Goal: Task Accomplishment & Management: Manage account settings

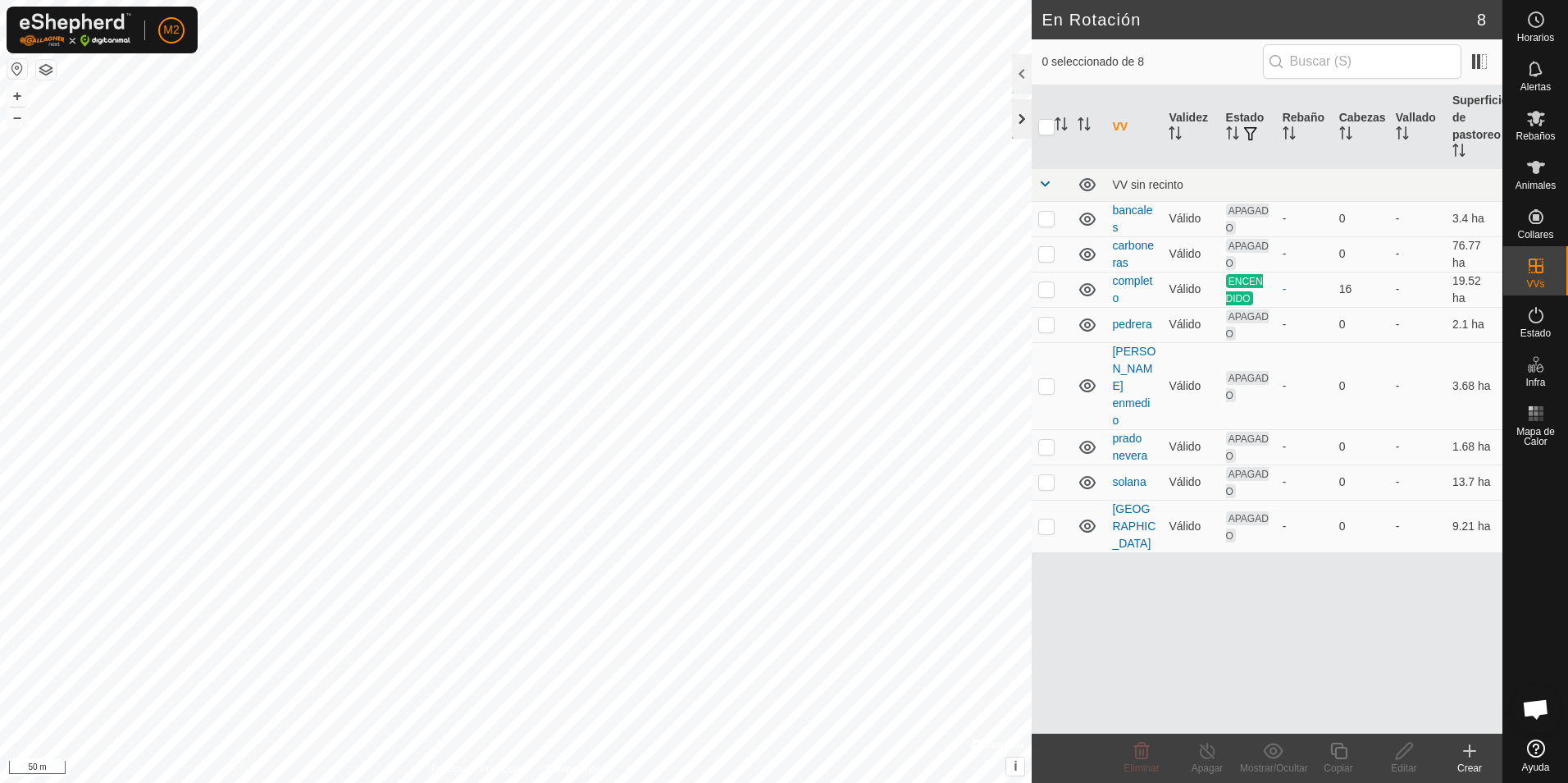
click at [1023, 123] on div at bounding box center [1022, 119] width 20 height 39
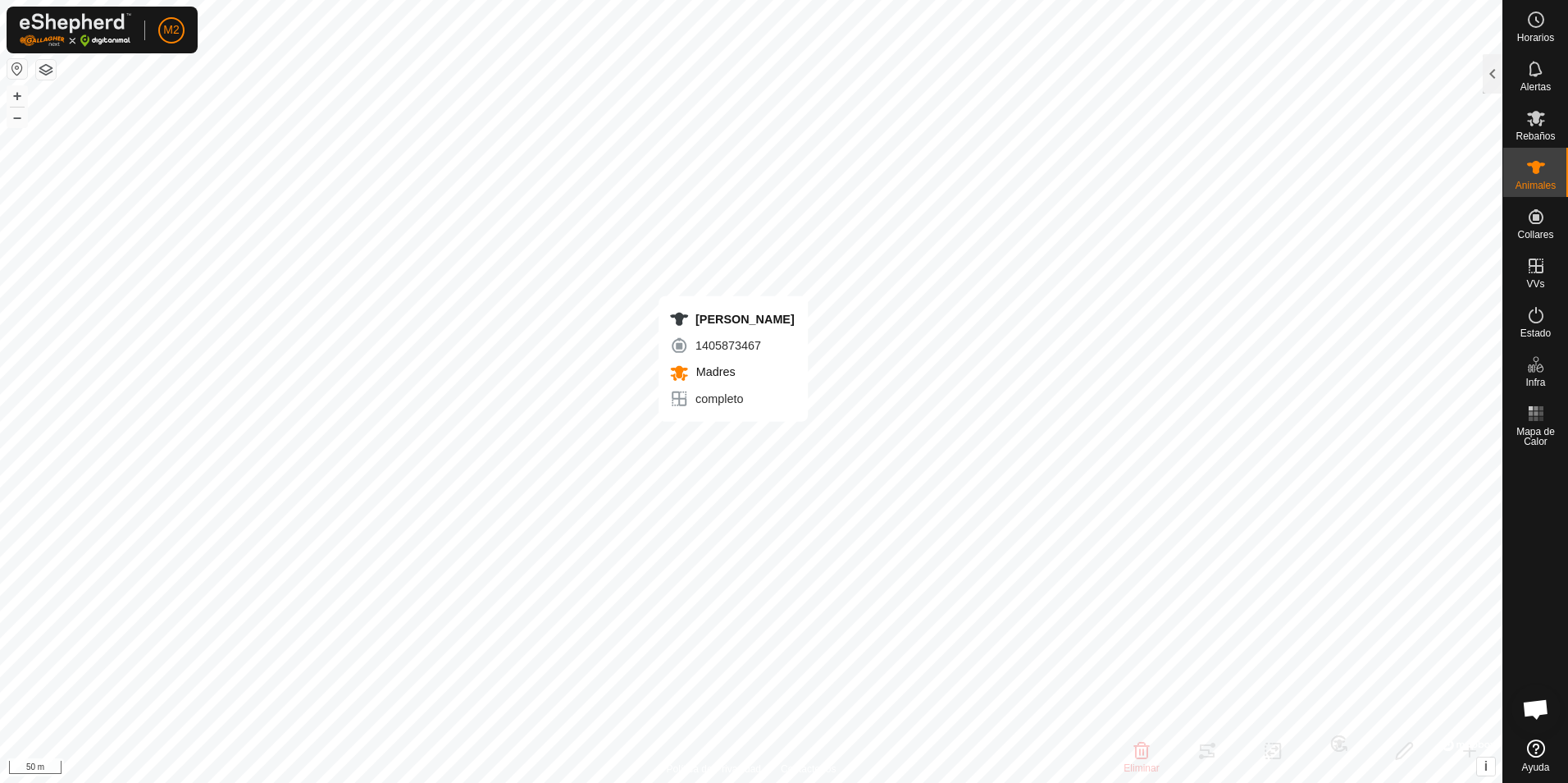
click at [733, 438] on div "[PERSON_NAME] 1405873467 Madres completo + – ⇧ i © Mapbox , © OpenStreetMap , I…" at bounding box center [751, 391] width 1503 height 783
checkbox input "true"
click at [735, 422] on div "Lola 0782147287 Madres completo + – ⇧ i © Mapbox , © OpenStreetMap , Improve th…" at bounding box center [751, 391] width 1503 height 783
checkbox input "true"
click at [692, 405] on div "Tigre 2155270952 Madres completo + – ⇧ i © Mapbox , © OpenStreetMap , Improve t…" at bounding box center [751, 391] width 1503 height 783
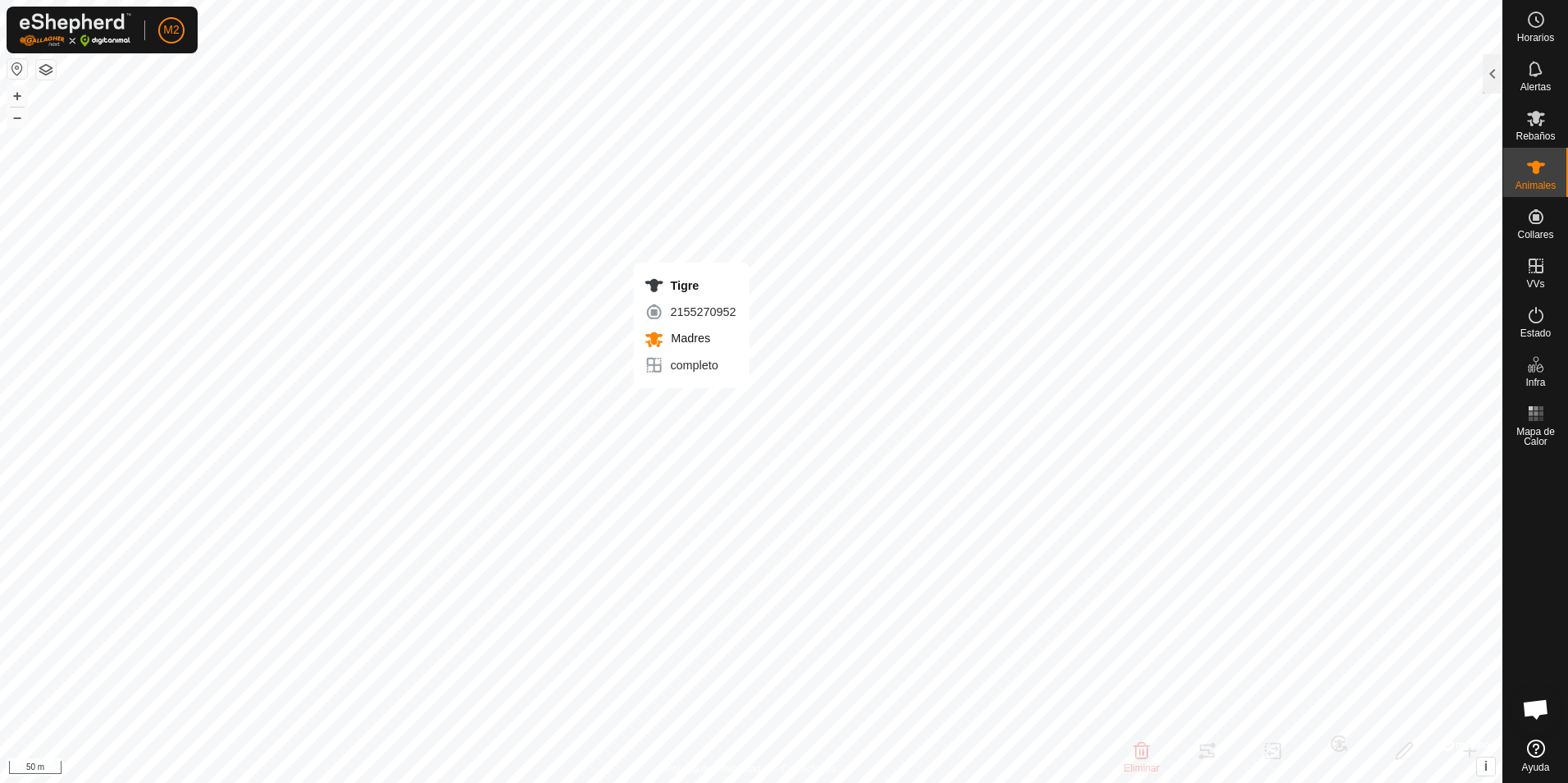
checkbox input "true"
click at [698, 391] on div "[PERSON_NAME] 2068202513 Madres completo + – ⇧ i © Mapbox , © OpenStreetMap , I…" at bounding box center [751, 391] width 1503 height 783
checkbox input "true"
click at [709, 390] on div "Roya 1754636380 Madres completo + – ⇧ i © Mapbox , © OpenStreetMap , Improve th…" at bounding box center [751, 391] width 1503 height 783
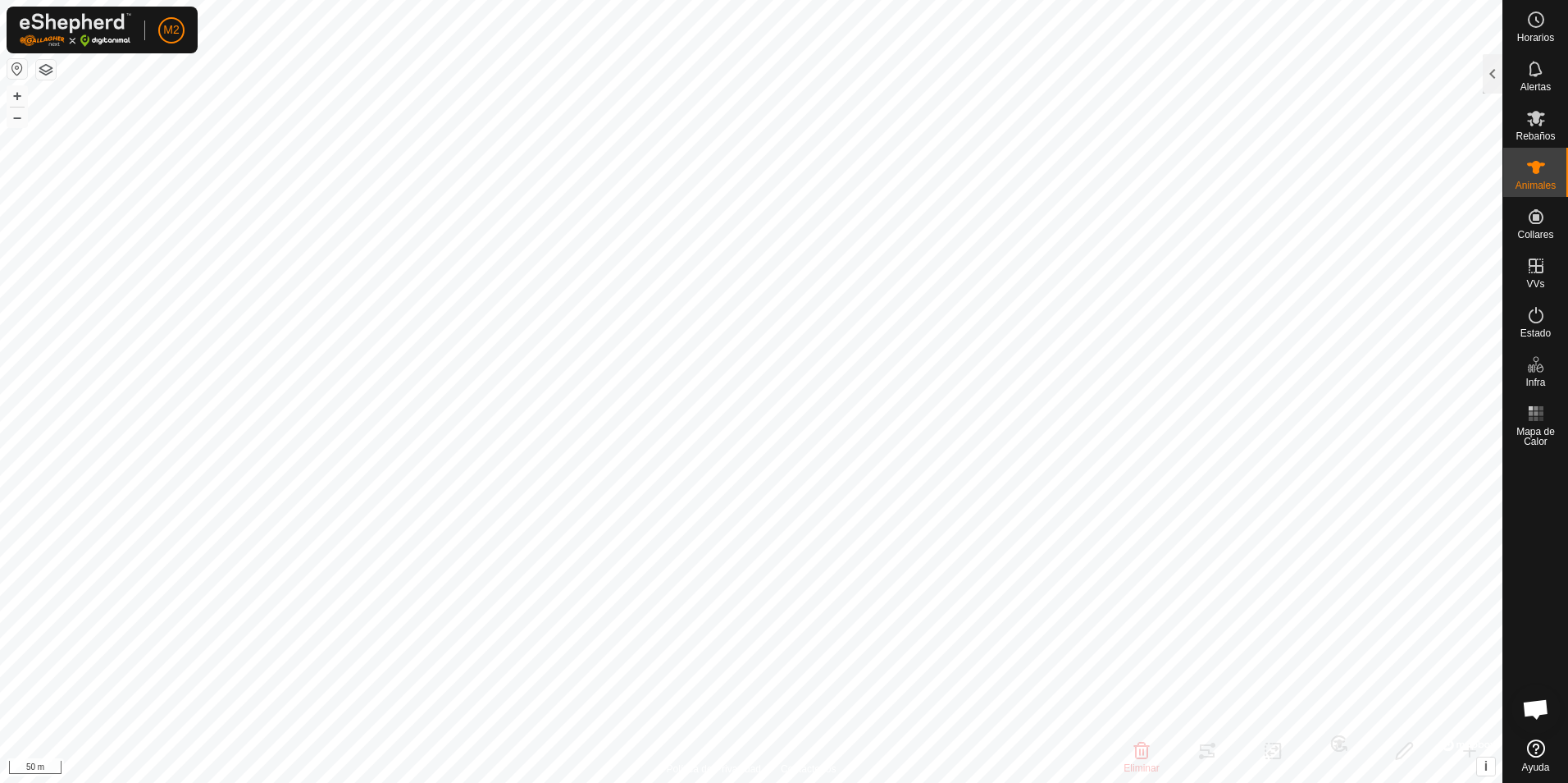
checkbox input "true"
click at [1491, 75] on div at bounding box center [1493, 74] width 20 height 39
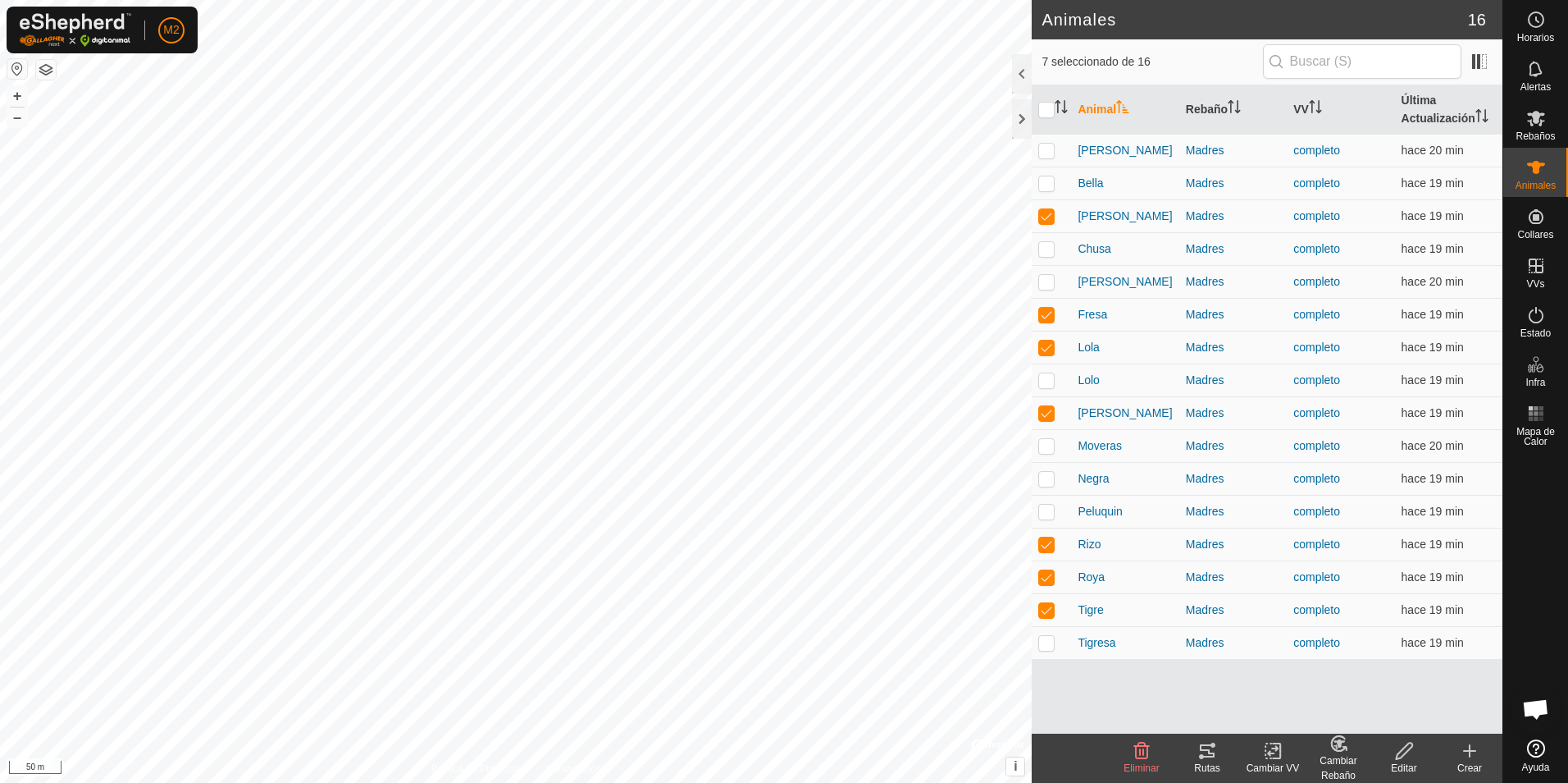
click at [1204, 744] on icon at bounding box center [1207, 750] width 15 height 13
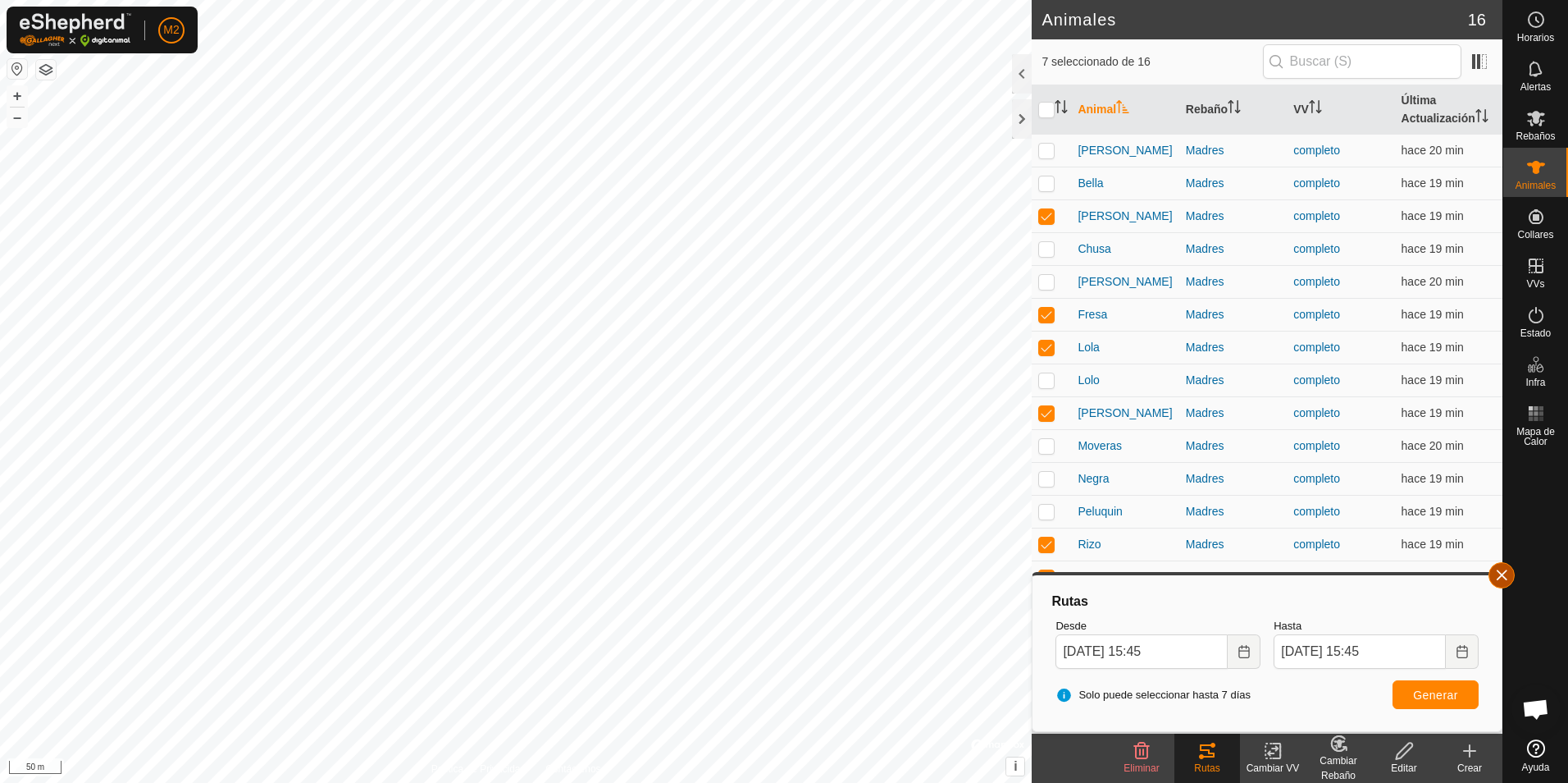
click at [1500, 577] on button "button" at bounding box center [1502, 575] width 27 height 27
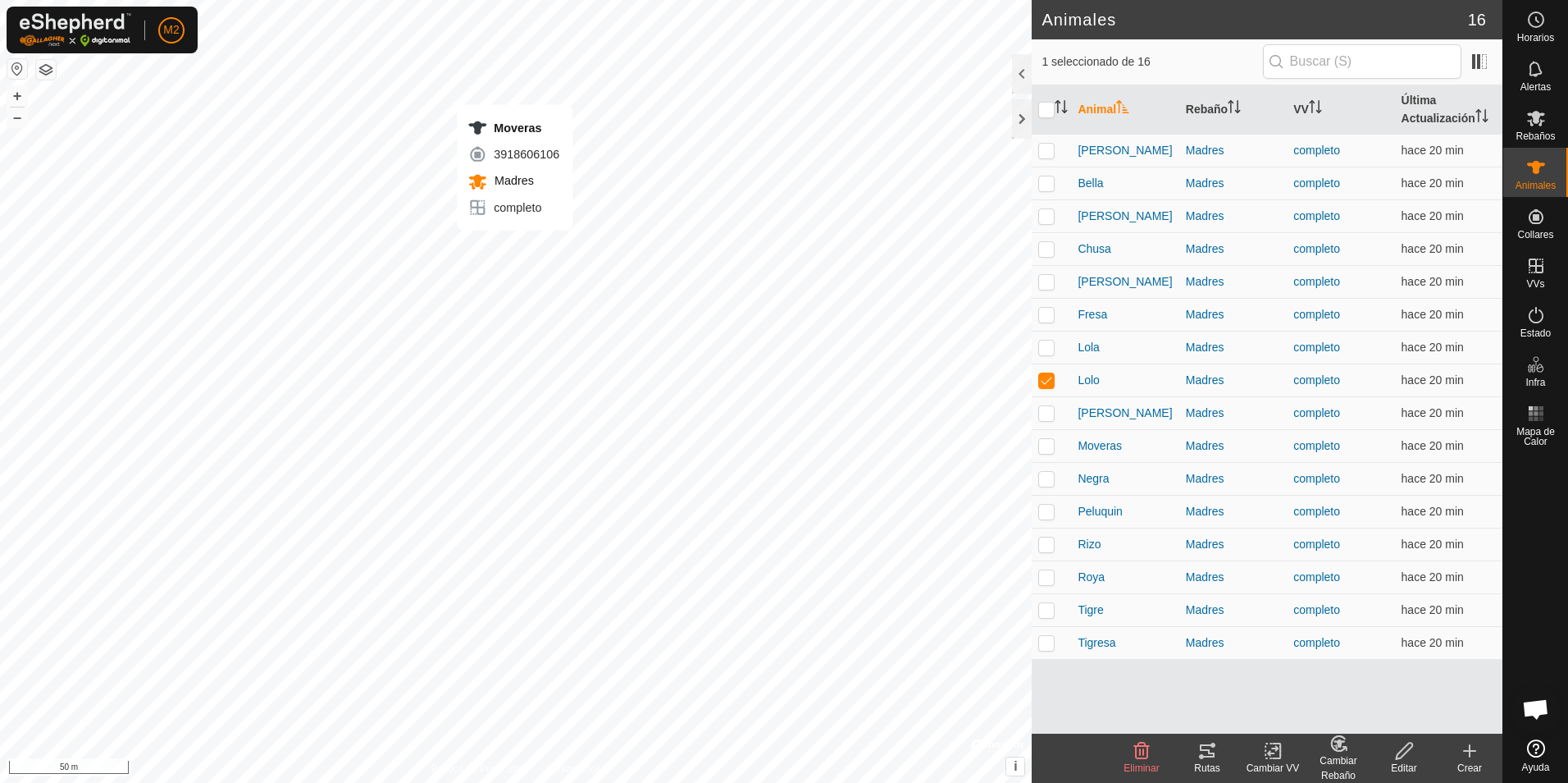
click at [515, 247] on div "Moveras 3918606106 Madres completo + – ⇧ i © Mapbox , © OpenStreetMap , Improve…" at bounding box center [516, 391] width 1032 height 783
checkbox input "true"
click at [535, 259] on div "Alba 3725063124 Madres completo + – ⇧ i © Mapbox , © OpenStreetMap , Improve th…" at bounding box center [516, 391] width 1032 height 783
checkbox input "true"
click at [537, 277] on div "Chusa 1194120685 Madres completo + – ⇧ i © Mapbox , © OpenStreetMap , Improve t…" at bounding box center [516, 391] width 1032 height 783
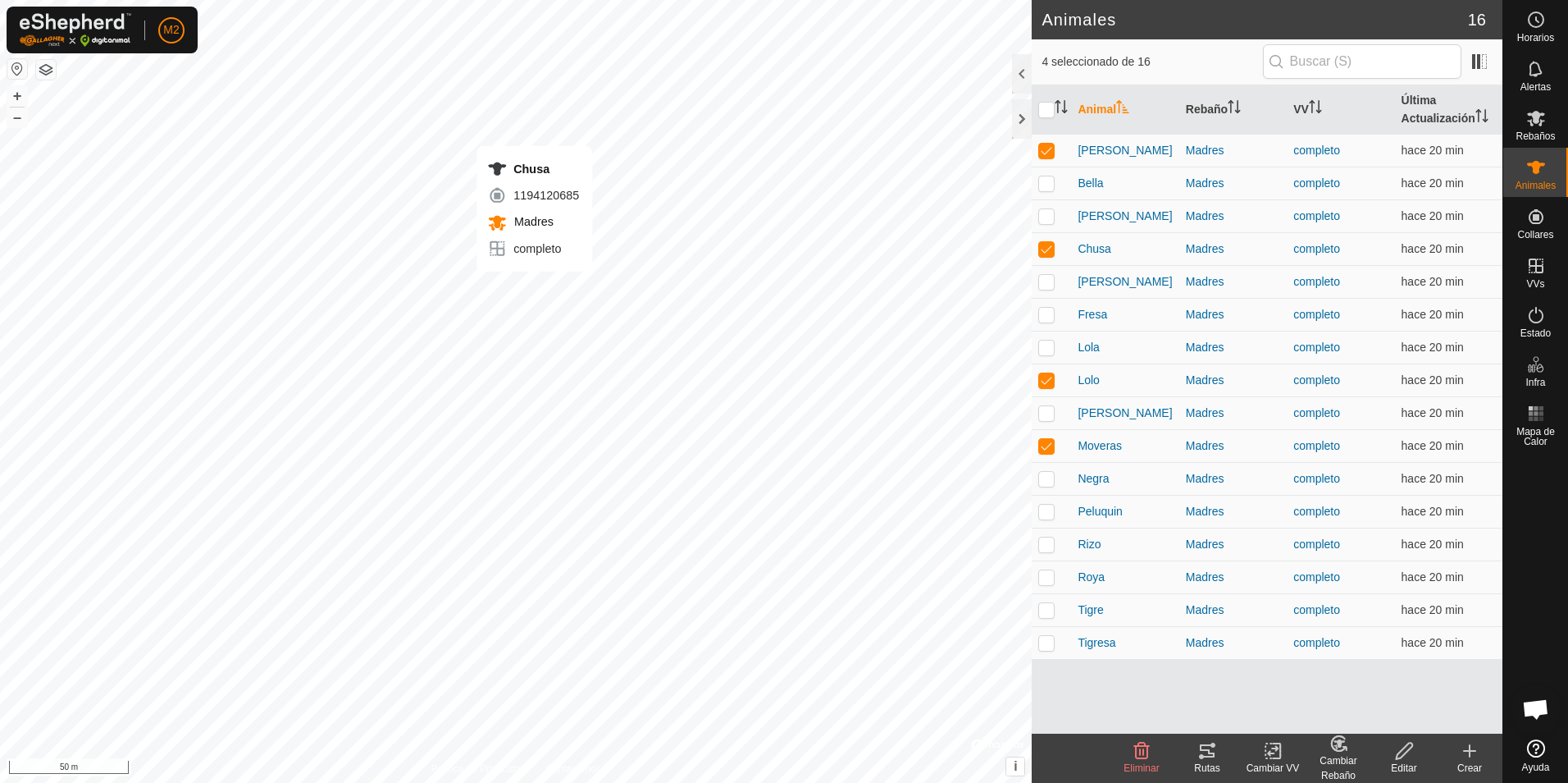
click at [535, 288] on div "Chusa 1194120685 Madres completo + – ⇧ i © Mapbox , © OpenStreetMap , Improve t…" at bounding box center [516, 391] width 1032 height 783
checkbox input "false"
click at [535, 292] on div "Tigresa 2266549544 Madres completo + – ⇧ i © Mapbox , © OpenStreetMap , Improve…" at bounding box center [516, 391] width 1032 height 783
checkbox input "true"
click at [541, 272] on div "Chusa 1194120685 Madres completo + – ⇧ i © Mapbox , © OpenStreetMap , Improve t…" at bounding box center [516, 391] width 1032 height 783
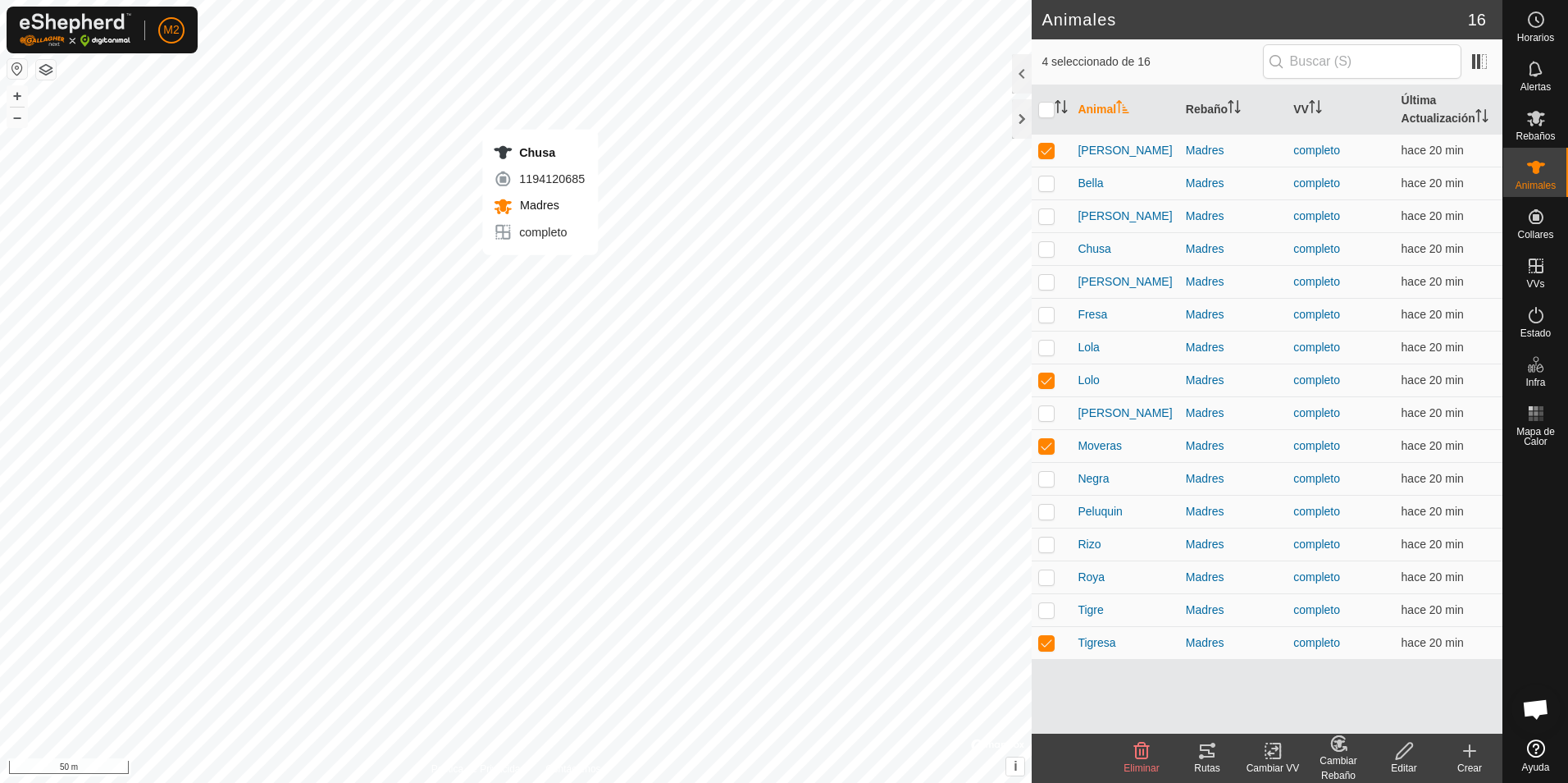
checkbox input "true"
click at [562, 279] on div "Negra 0941783550 Madres completo + – ⇧ i © Mapbox , © OpenStreetMap , Improve t…" at bounding box center [516, 391] width 1032 height 783
checkbox input "true"
click at [566, 263] on div "Dora 3841936620 Madres completo + – ⇧ i © Mapbox , © OpenStreetMap , Improve th…" at bounding box center [516, 391] width 1032 height 783
checkbox input "true"
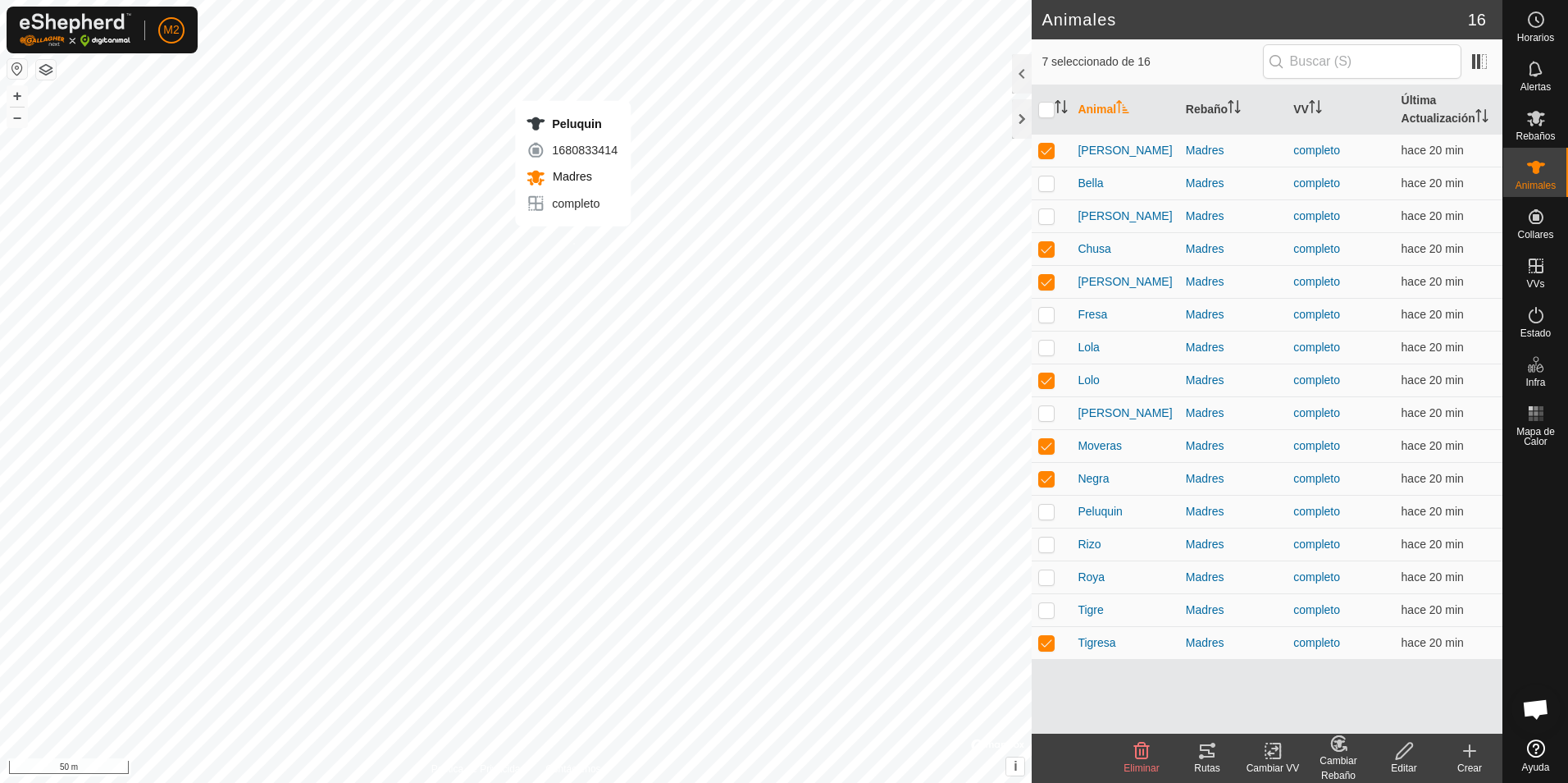
click at [573, 243] on div "Peluquin 1680833414 Madres completo + – ⇧ i © Mapbox , © OpenStreetMap , Improv…" at bounding box center [516, 391] width 1032 height 783
checkbox input "true"
click at [600, 259] on div "Bella 2952334483 Madres completo + – ⇧ i © Mapbox , © OpenStreetMap , Improve t…" at bounding box center [516, 391] width 1032 height 783
checkbox input "true"
click at [1209, 755] on icon at bounding box center [1208, 751] width 20 height 20
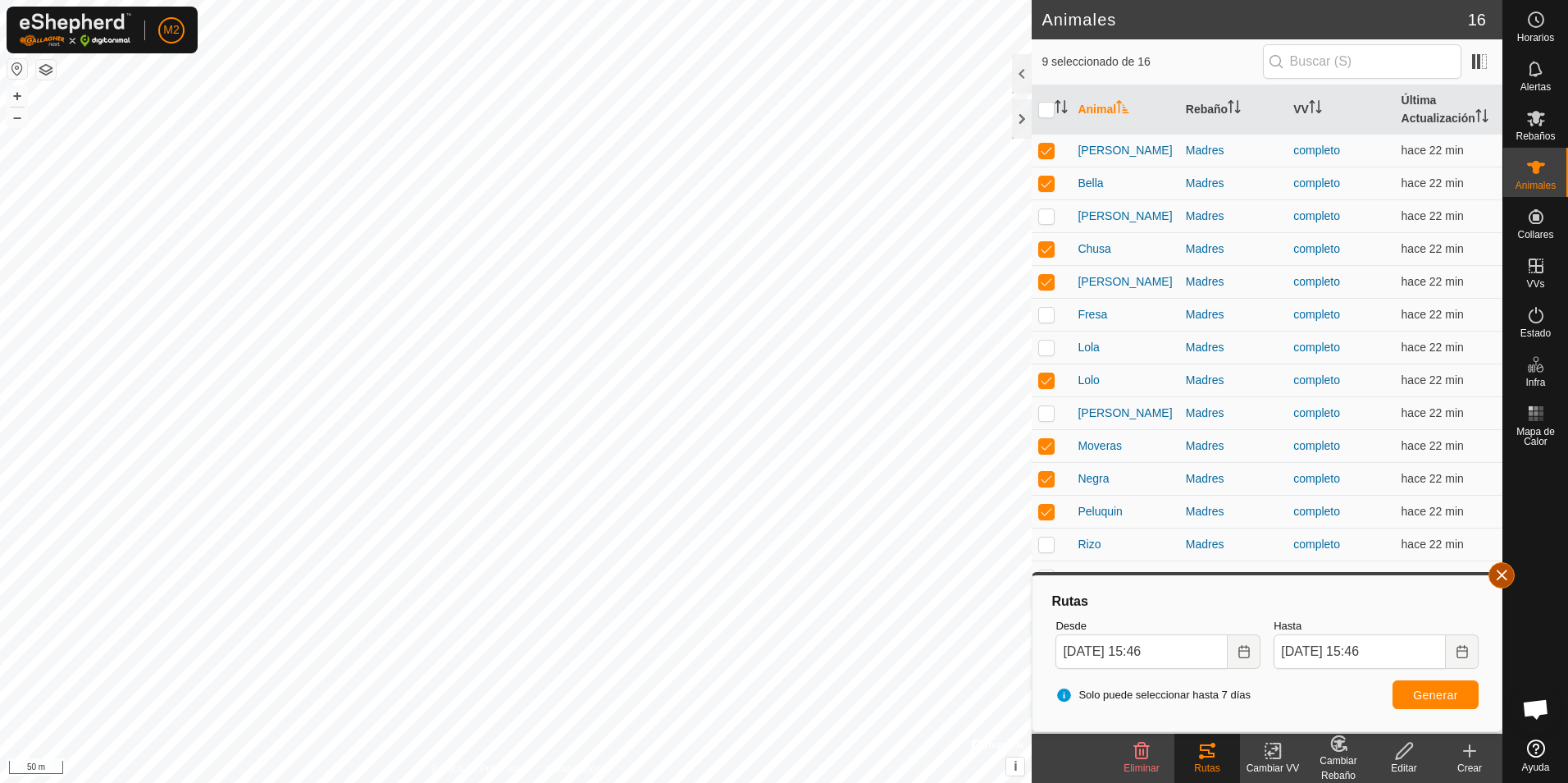
click at [1500, 571] on button "button" at bounding box center [1502, 575] width 27 height 27
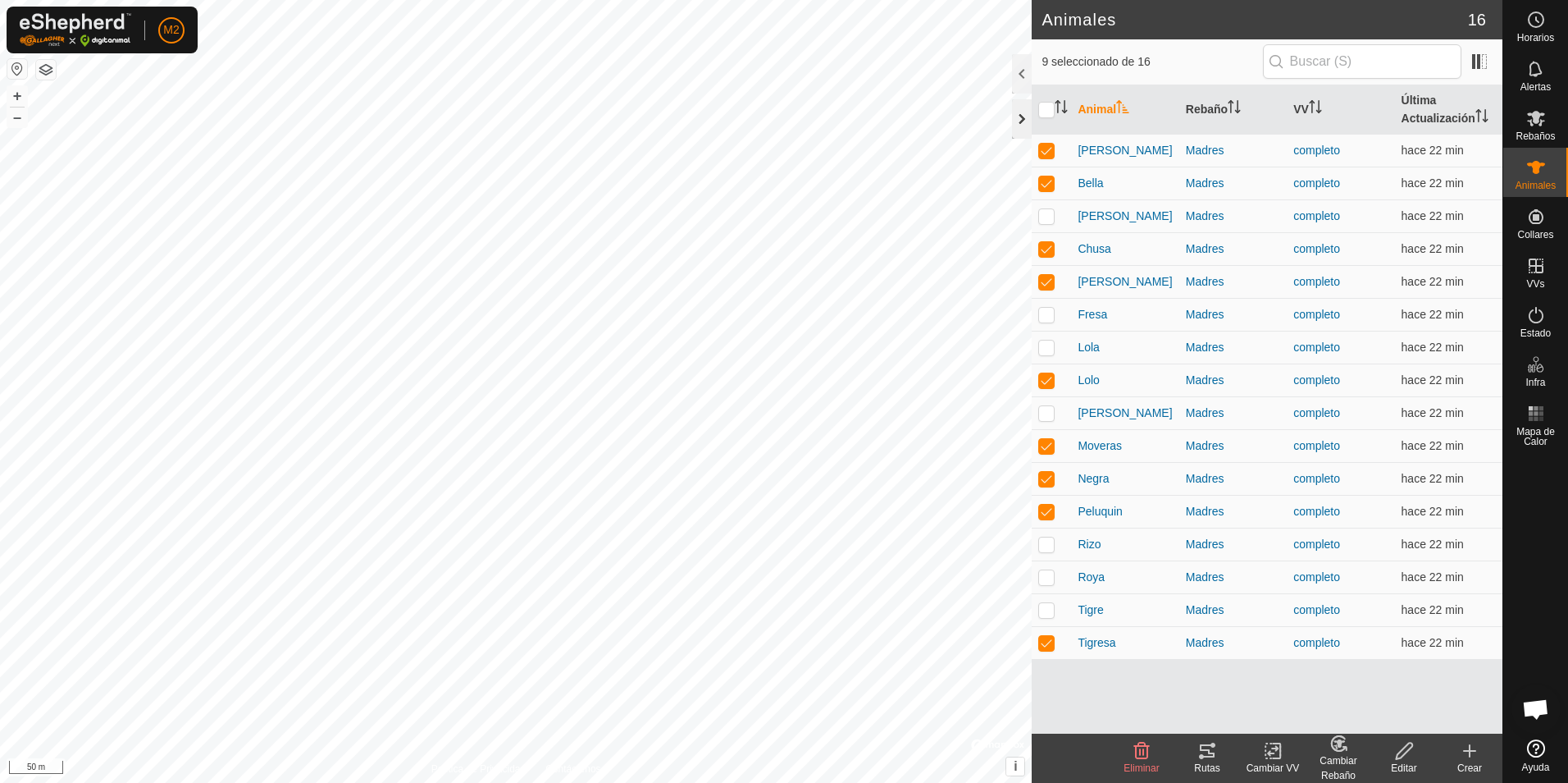
click at [1016, 121] on div at bounding box center [1022, 119] width 20 height 39
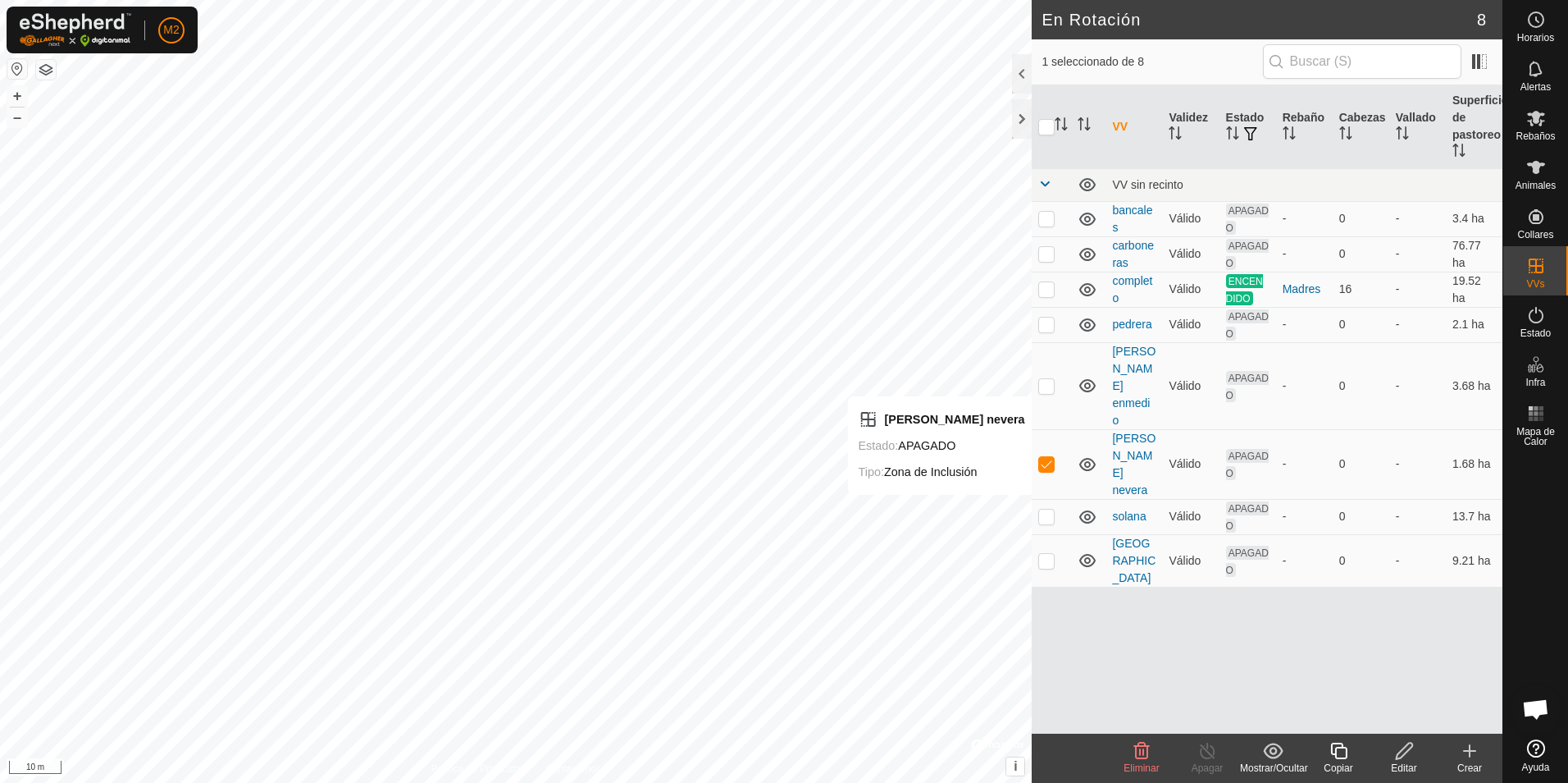
click at [1407, 749] on icon at bounding box center [1404, 751] width 21 height 20
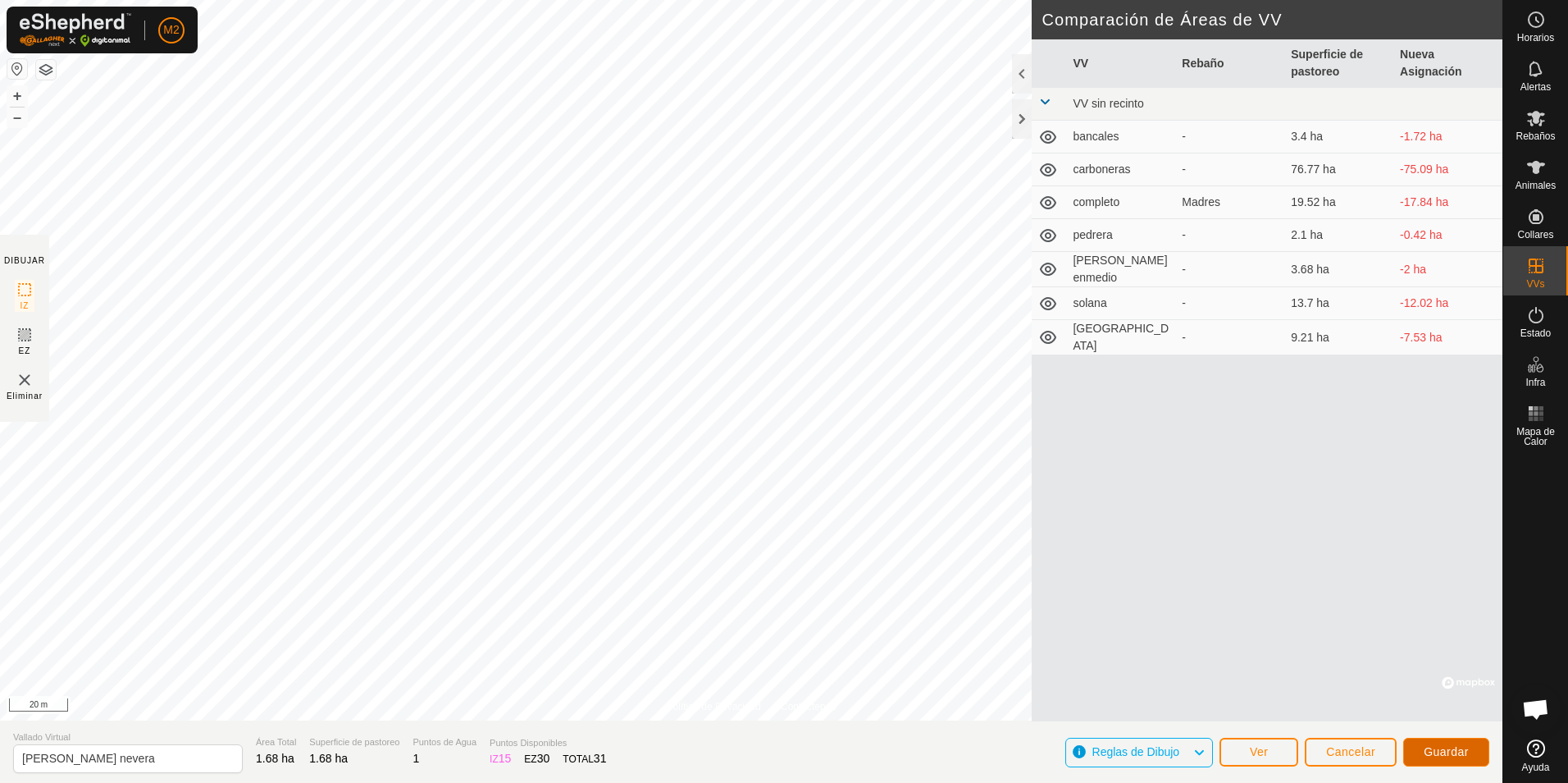
click at [1447, 751] on span "Guardar" at bounding box center [1447, 751] width 45 height 13
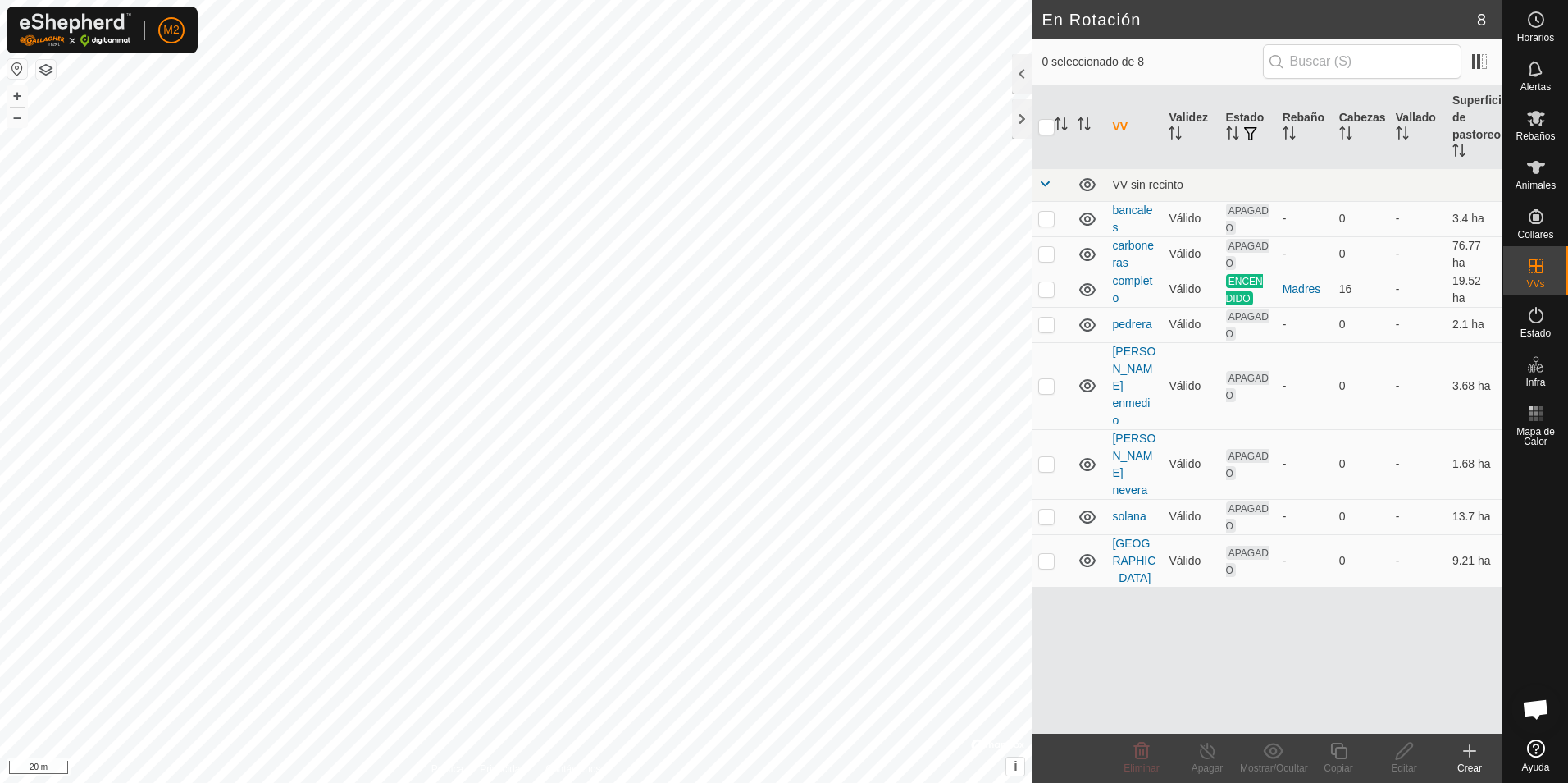
checkbox input "true"
click at [1405, 753] on icon at bounding box center [1404, 750] width 17 height 17
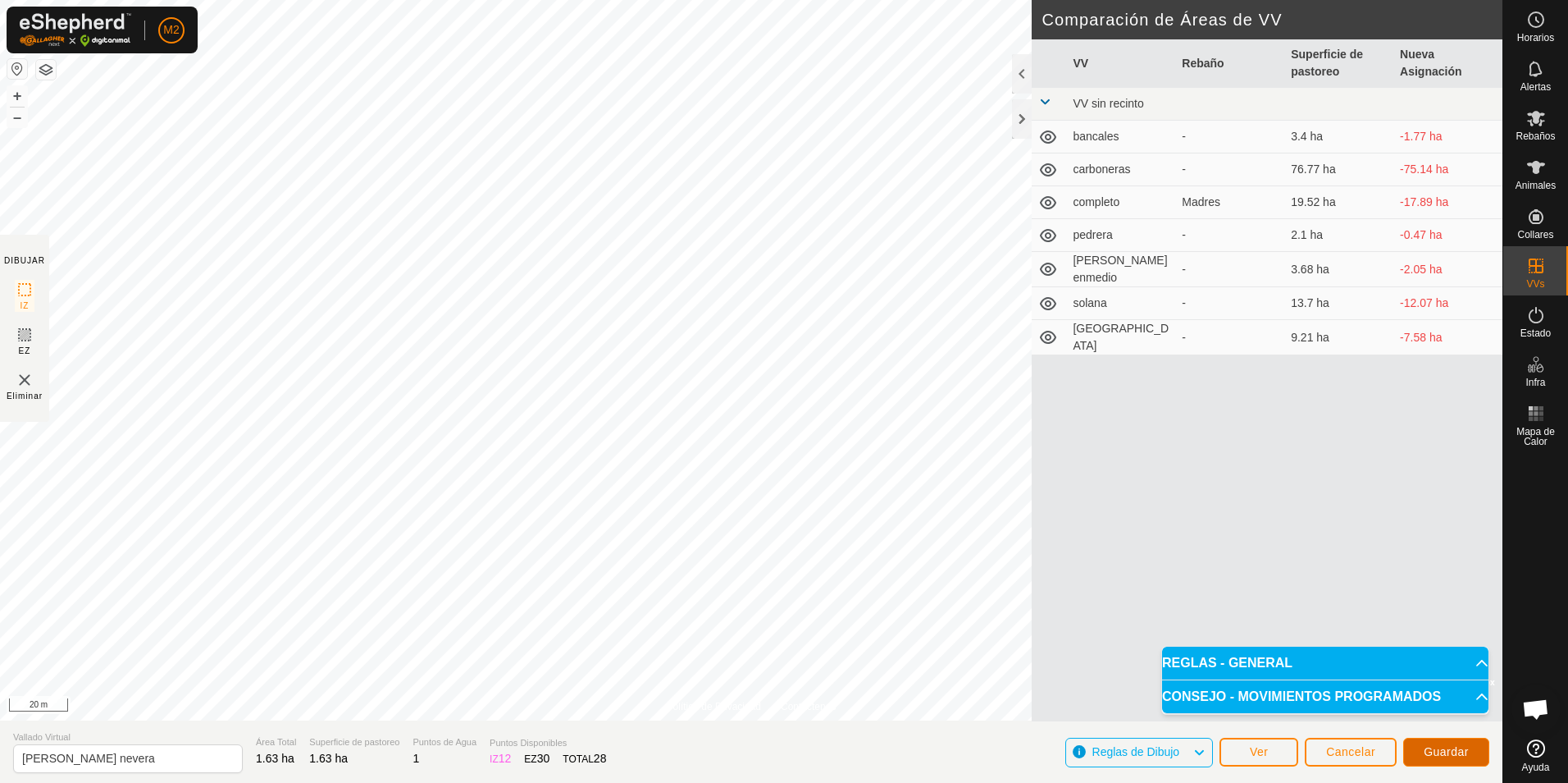
click at [1435, 745] on span "Guardar" at bounding box center [1447, 751] width 45 height 13
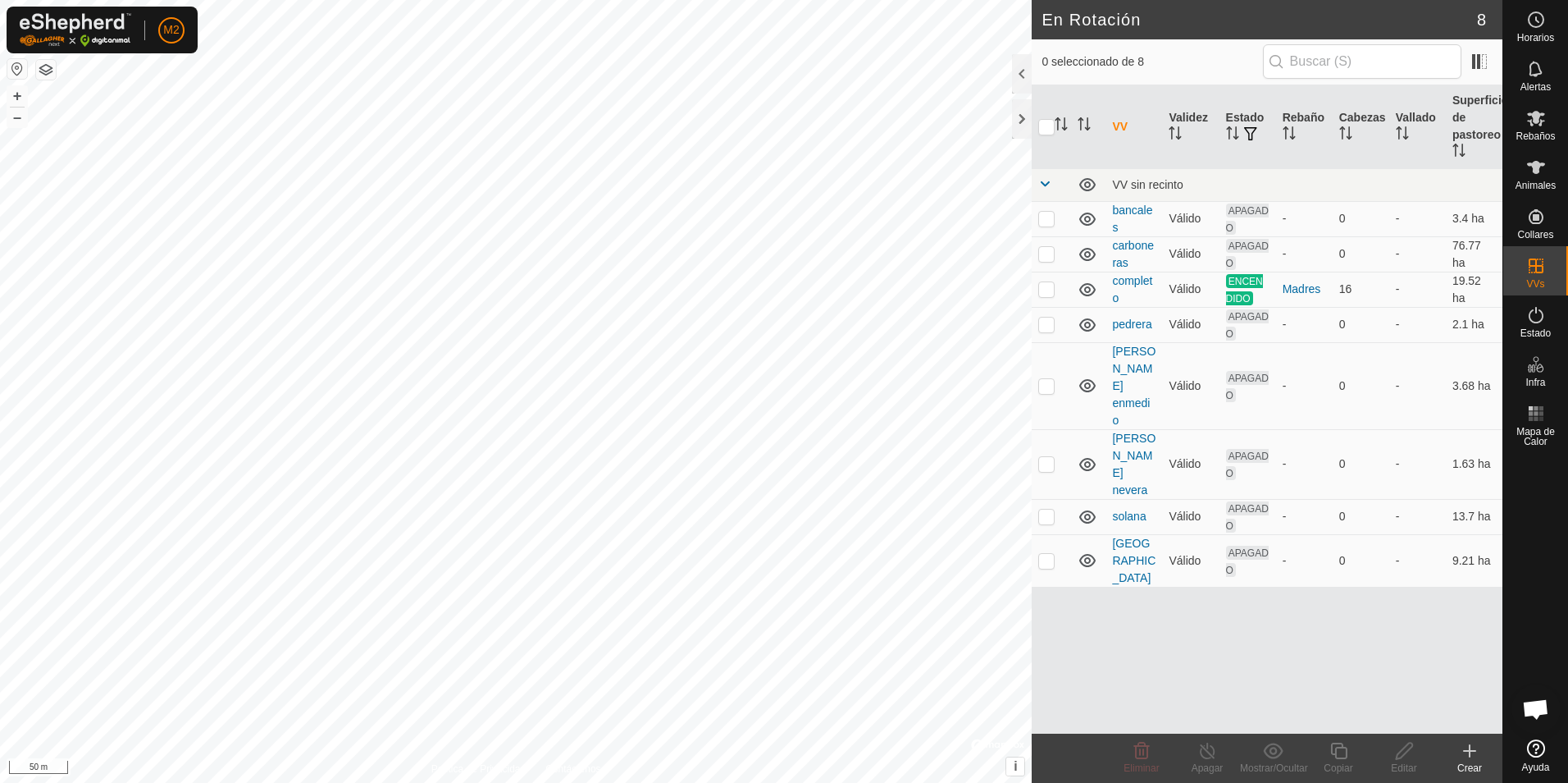
checkbox input "true"
click at [1399, 753] on icon at bounding box center [1404, 750] width 17 height 17
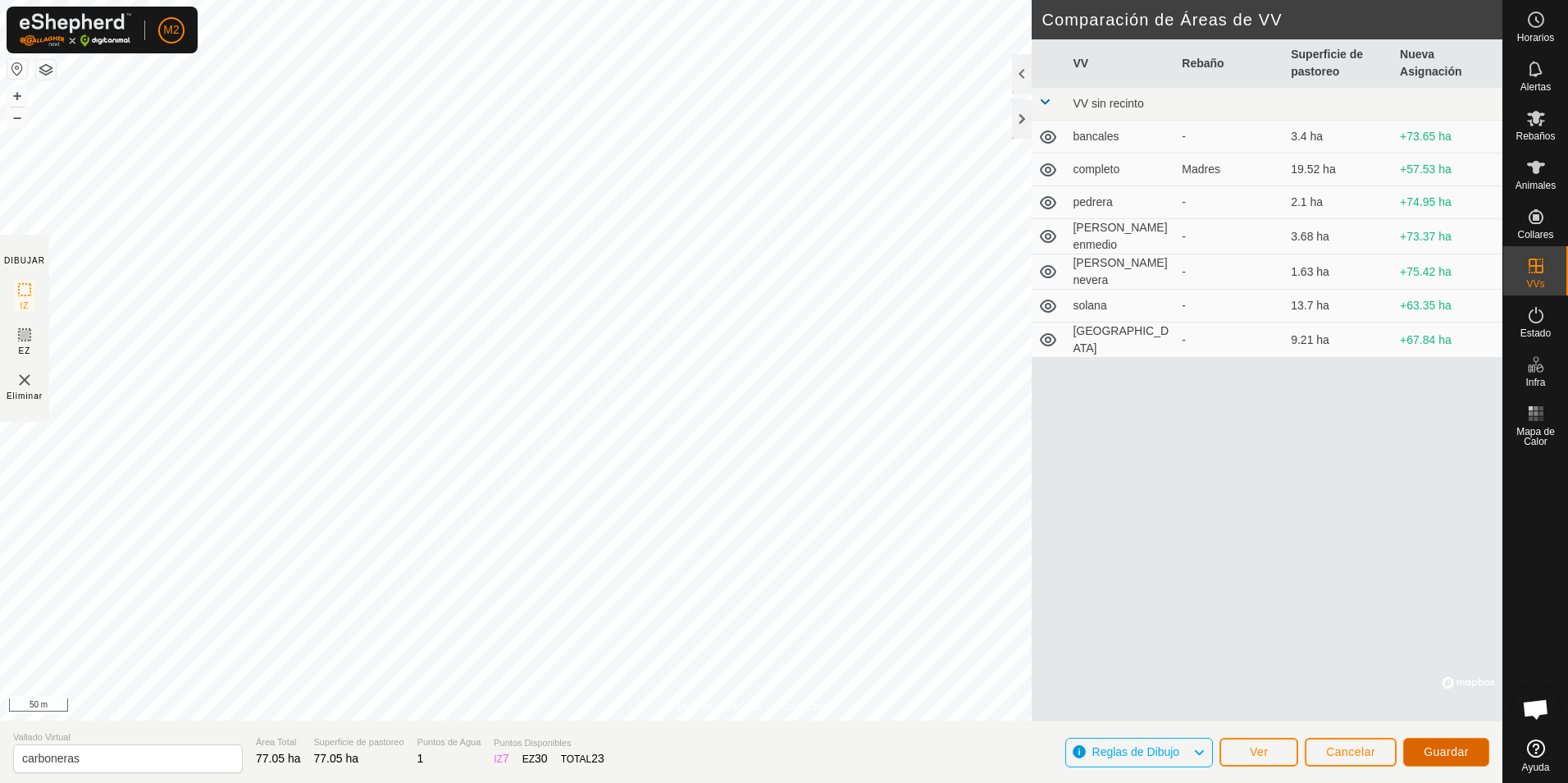
click at [1437, 750] on span "Guardar" at bounding box center [1447, 751] width 45 height 13
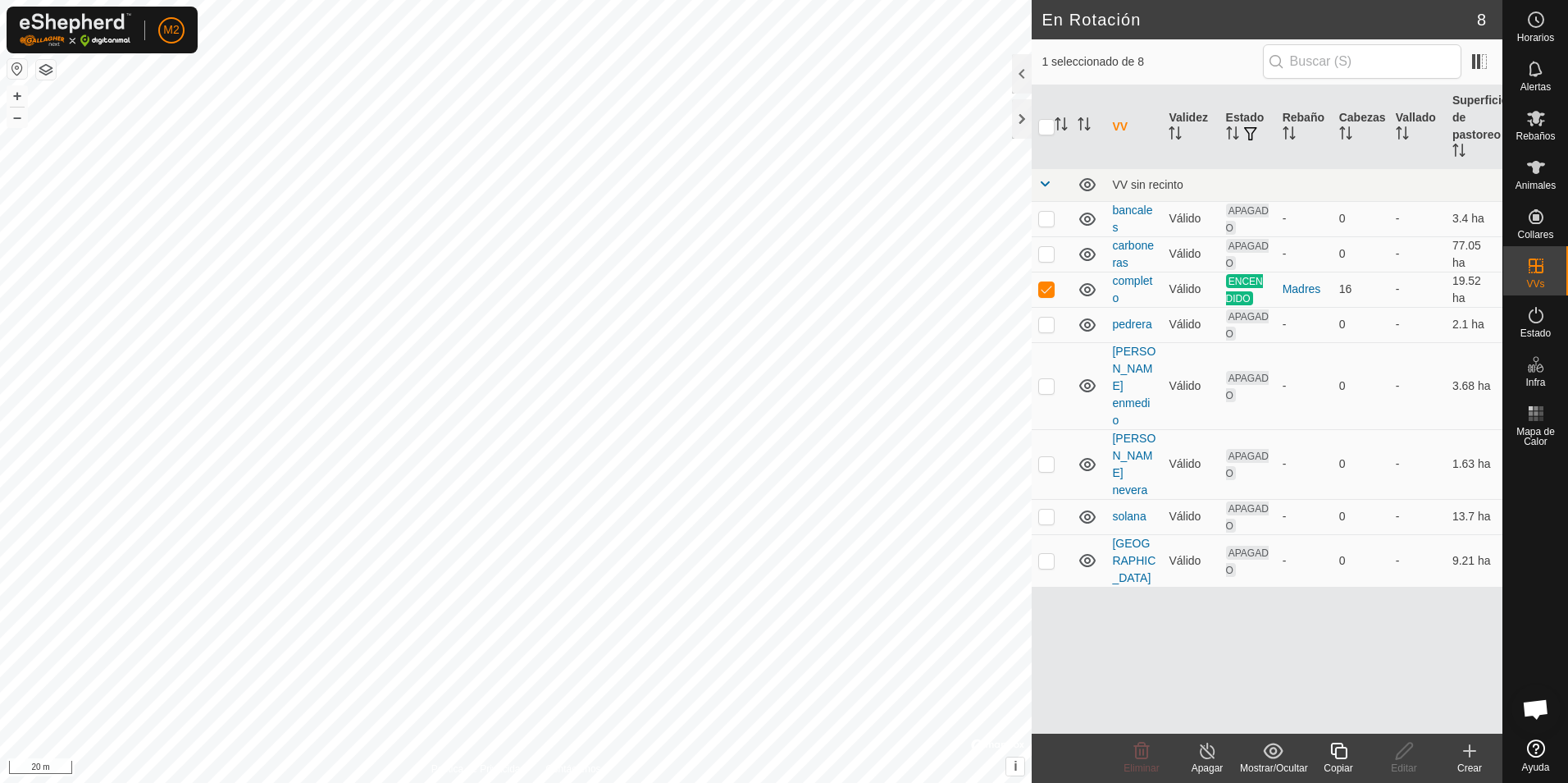
checkbox input "false"
checkbox input "true"
checkbox input "false"
drag, startPoint x: 1099, startPoint y: 775, endPoint x: 1104, endPoint y: 795, distance: 20.6
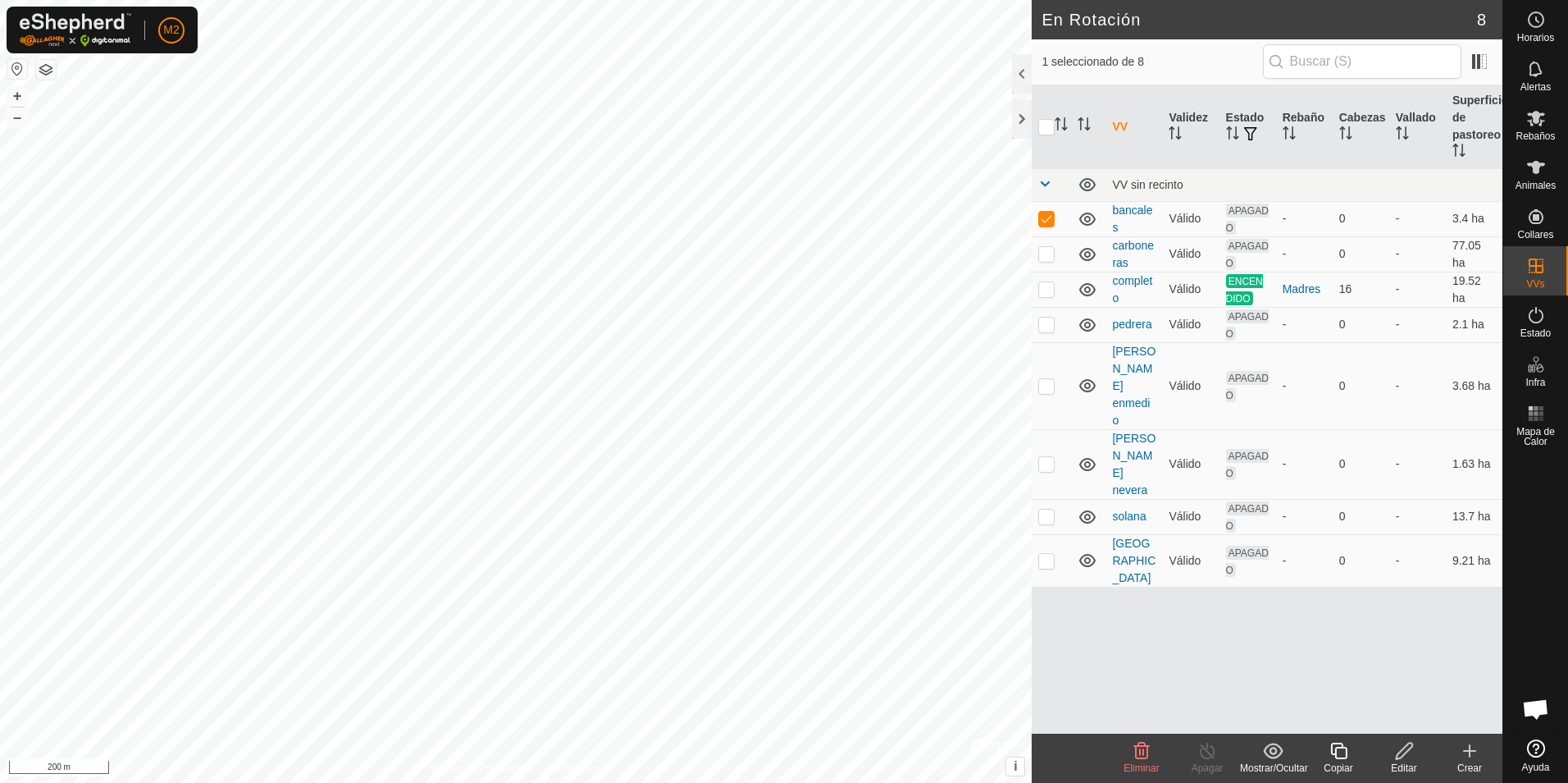
click at [1104, 782] on html "M2 Horarios Alertas Rebaños Animales Collares VVs Estado Infra Mapa de Calor Ay…" at bounding box center [784, 391] width 1568 height 783
click at [1020, 118] on div at bounding box center [1022, 119] width 20 height 39
